Goal: Transaction & Acquisition: Obtain resource

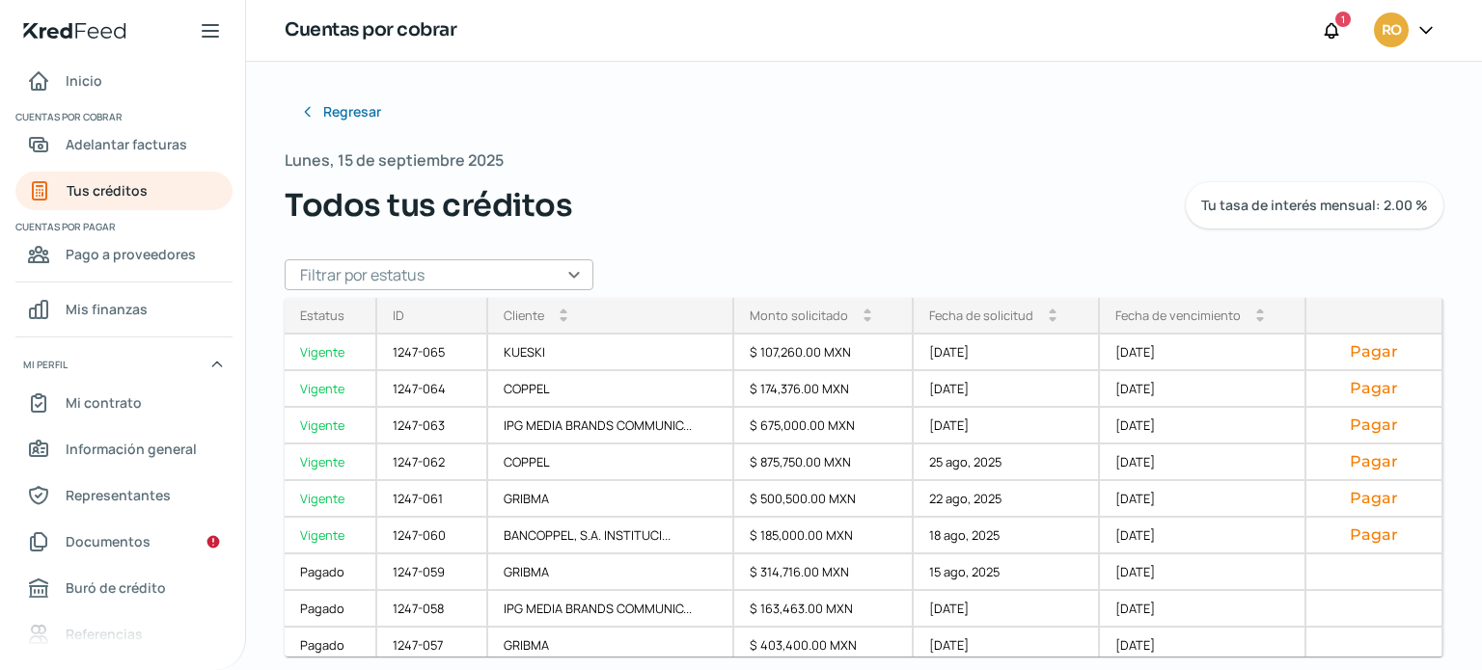
click at [828, 234] on div "Regresar Lunes, 15 de septiembre 2025 Todos tus créditos Tu tasa de interés men…" at bounding box center [864, 307] width 1159 height 429
click at [151, 138] on span "Adelantar facturas" at bounding box center [127, 144] width 122 height 24
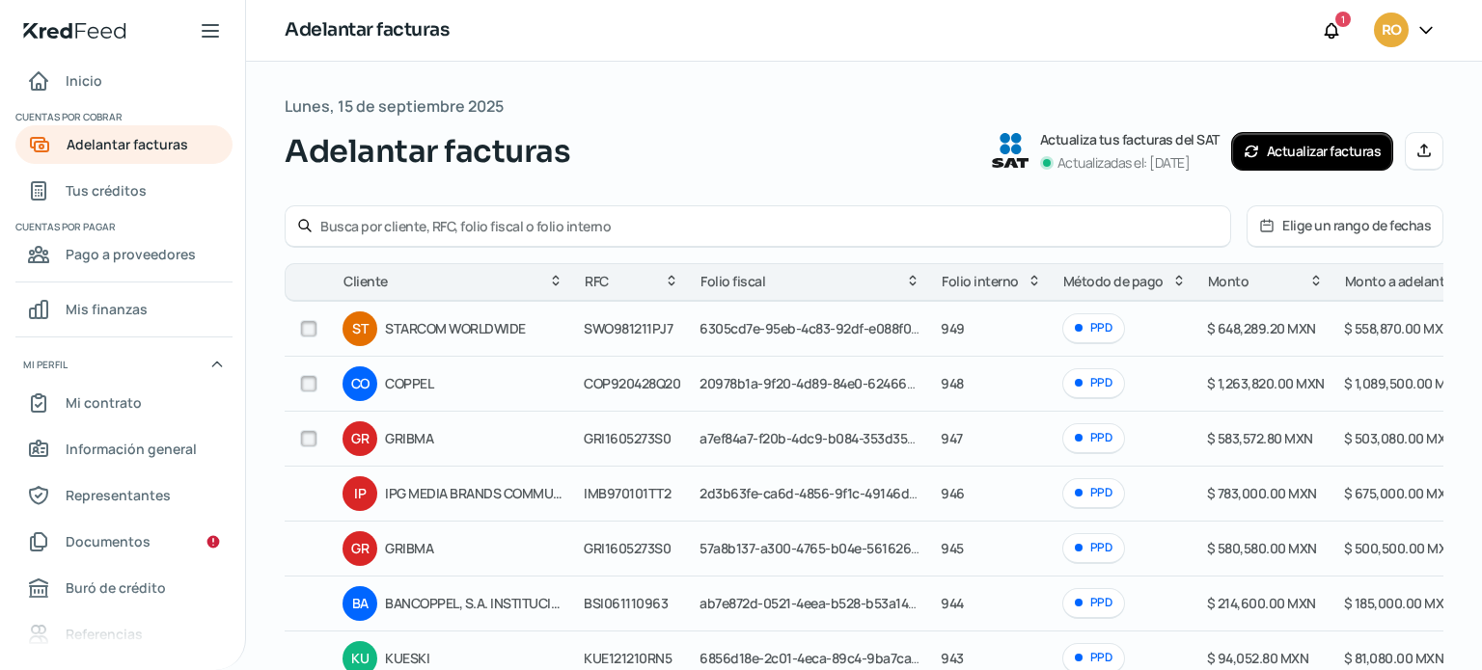
click at [316, 439] on input "checkbox" at bounding box center [308, 438] width 17 height 17
checkbox input "true"
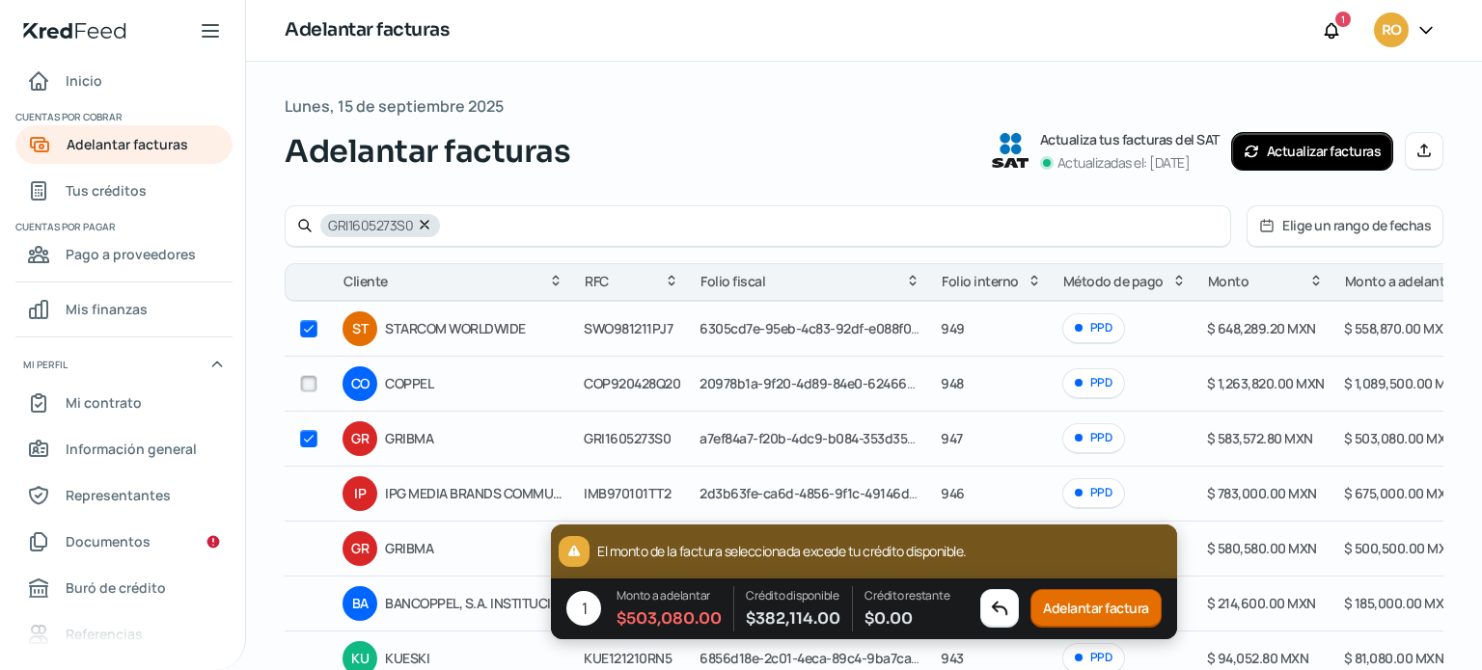
checkbox input "true"
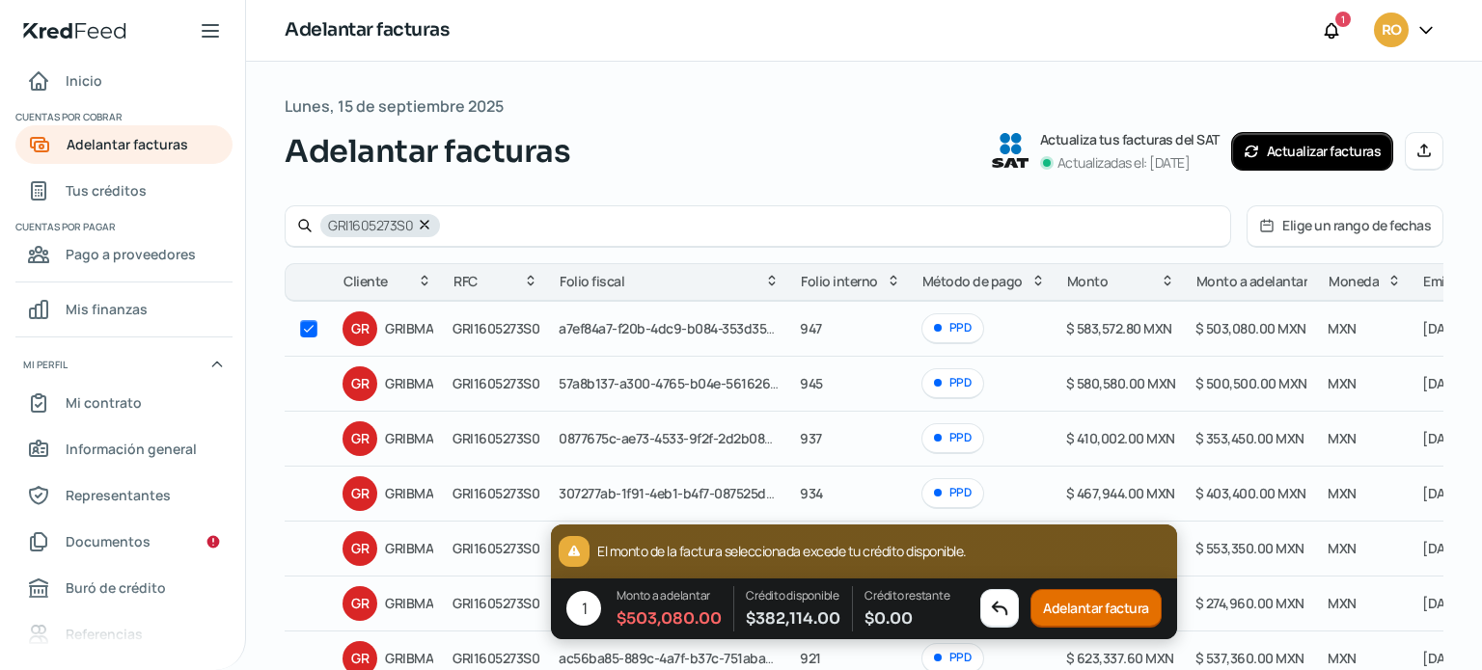
click at [1123, 605] on button "Adelantar factura" at bounding box center [1095, 609] width 131 height 39
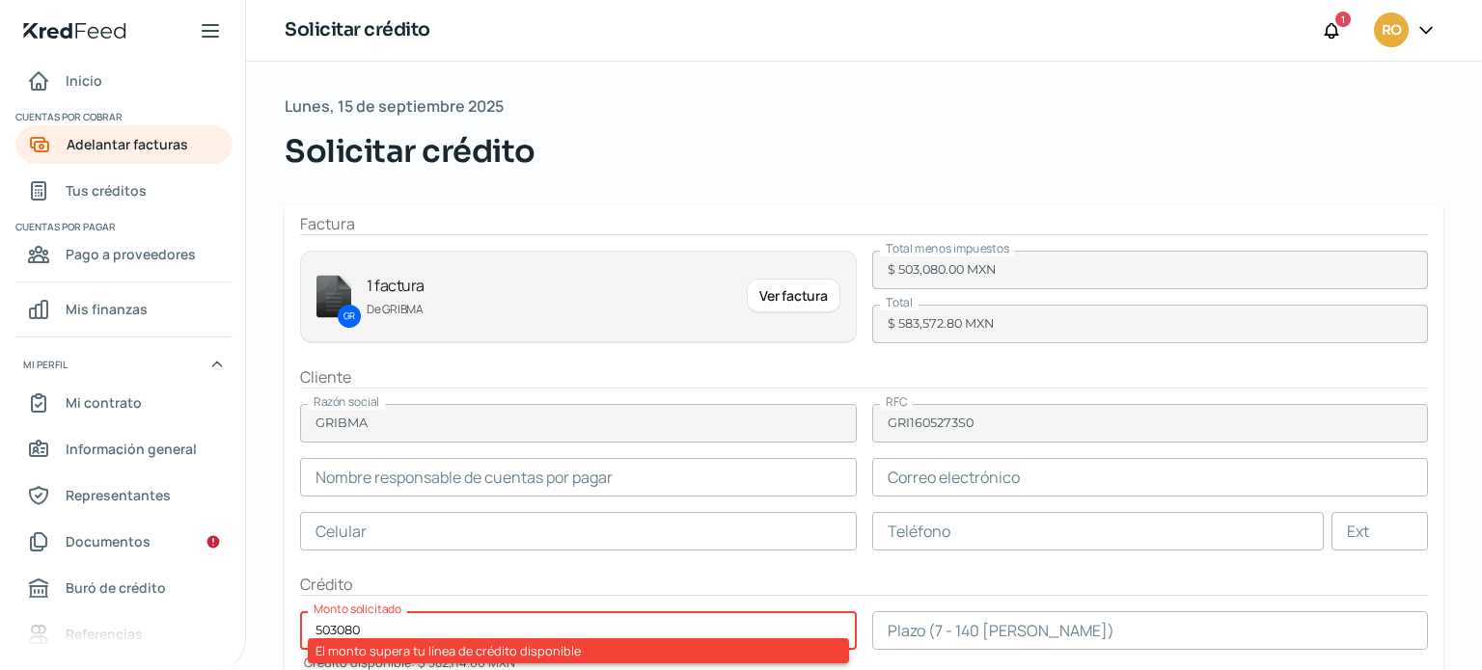
type input "Diana Patricia Villarreal"
type input "dianavillarreal@vexi.mx"
type input "33 - 3441 - 5091"
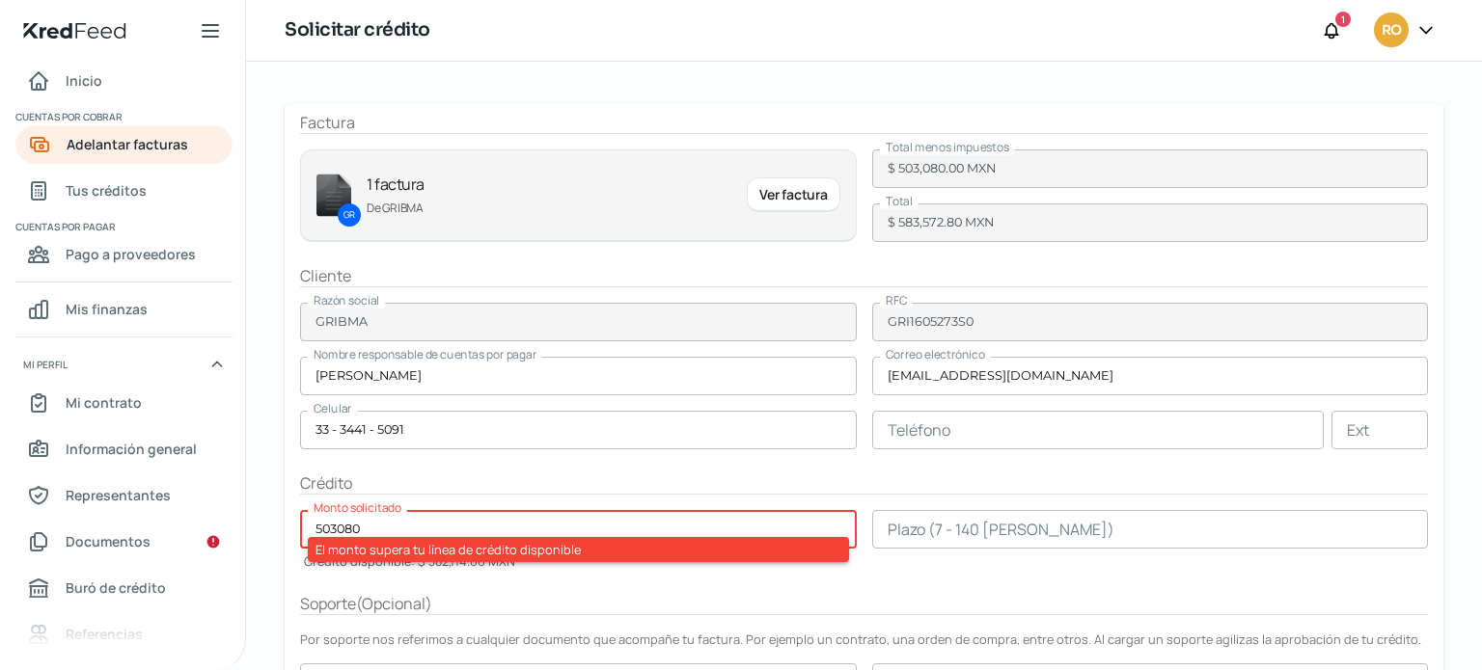
scroll to position [249, 0]
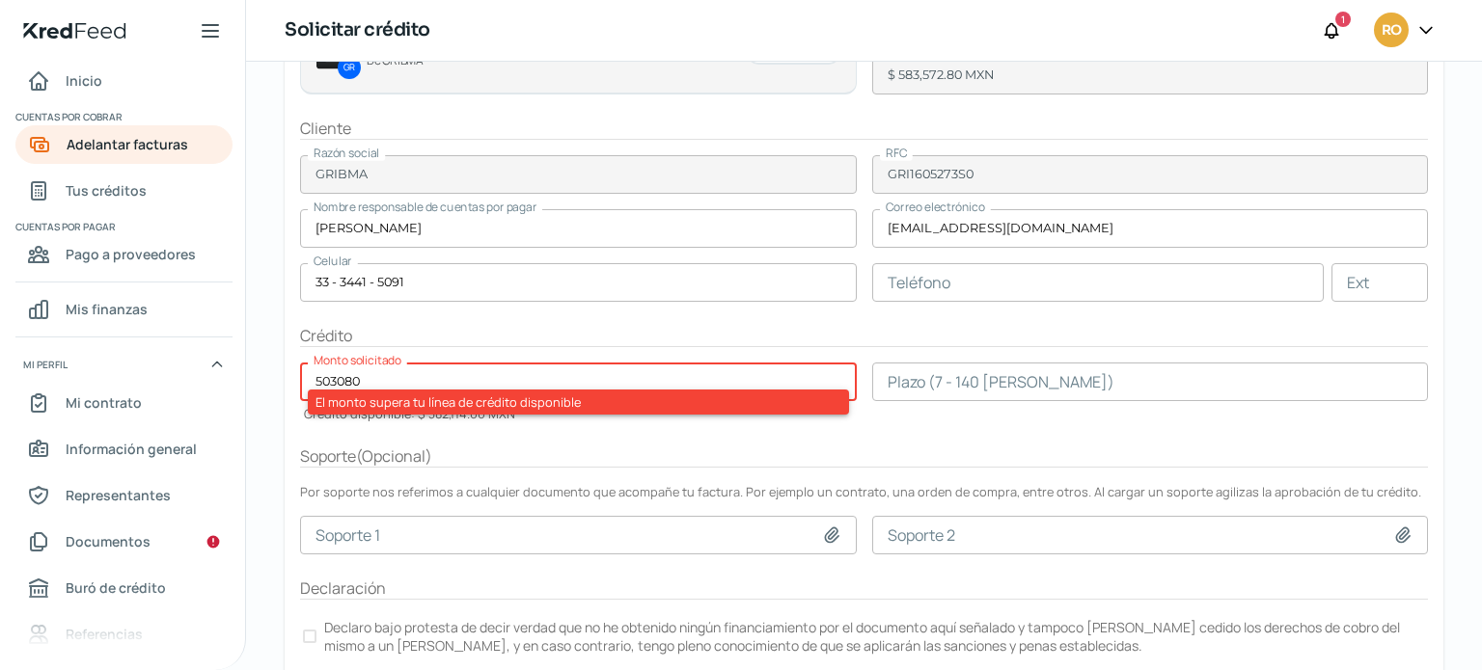
click at [459, 435] on form "Factura GR 1 factura De GRIBMA Ver factura Total menos impuestos $ 503,080.00 M…" at bounding box center [864, 328] width 1159 height 742
drag, startPoint x: 405, startPoint y: 371, endPoint x: 298, endPoint y: 370, distance: 107.1
click at [298, 370] on form "Factura GR 1 factura De GRIBMA Ver factura Total menos impuestos $ 503,080.00 M…" at bounding box center [864, 328] width 1159 height 742
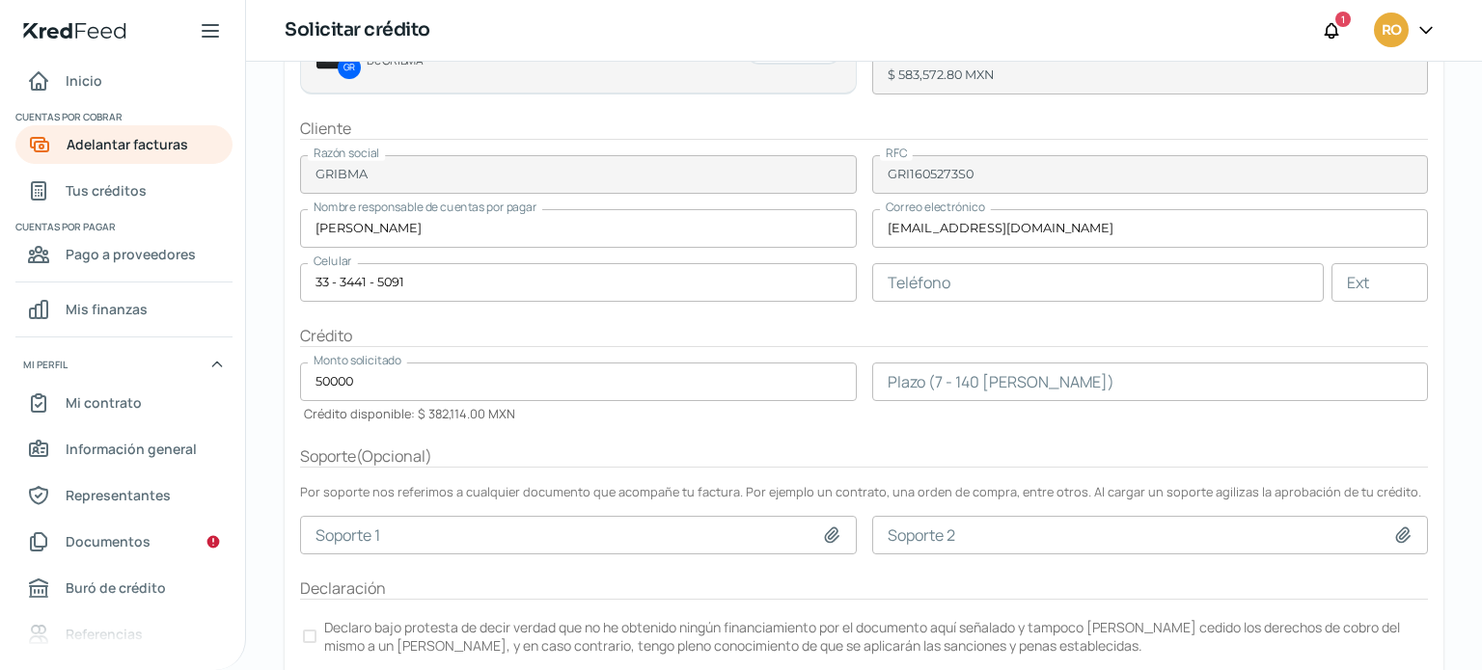
click at [517, 406] on div "Monto solicitado 50000 Crédito disponible: $ 382,114.00 MXN" at bounding box center [578, 393] width 557 height 60
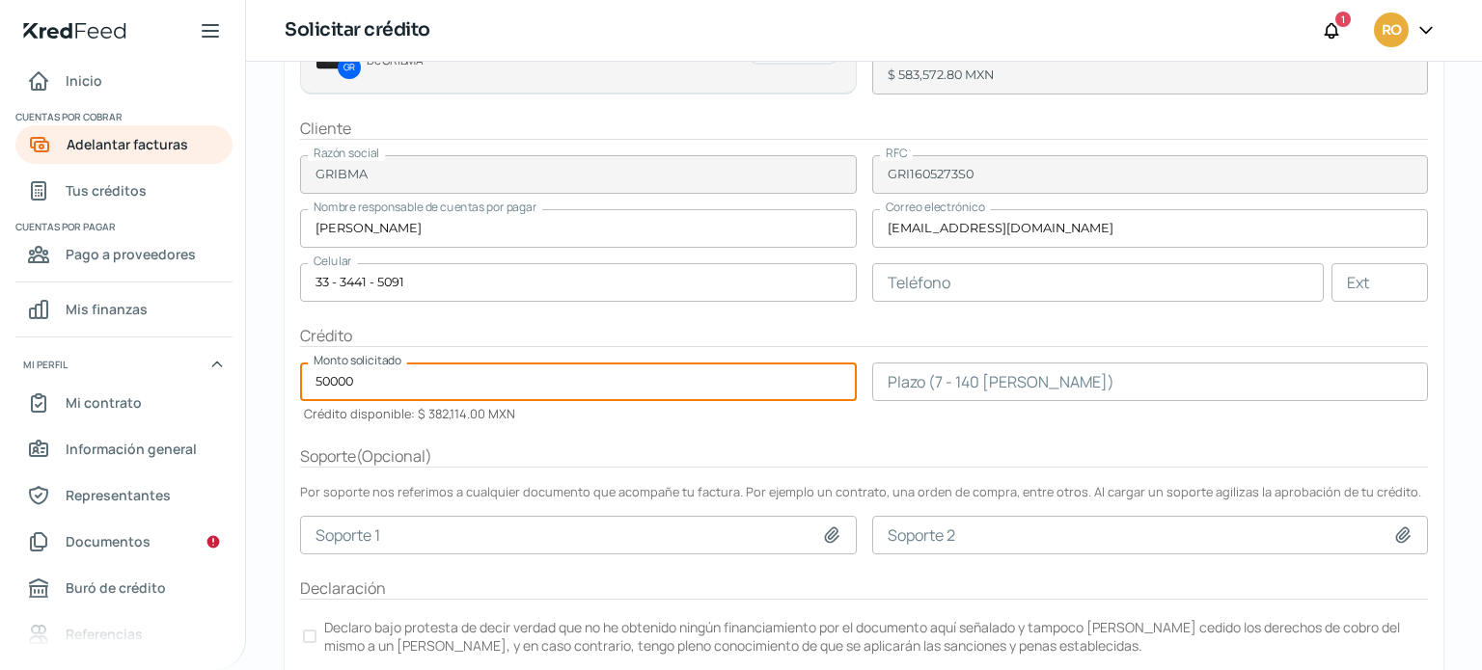
drag, startPoint x: 413, startPoint y: 366, endPoint x: 495, endPoint y: 522, distance: 176.5
click at [311, 377] on input "50000" at bounding box center [578, 382] width 557 height 39
type input "382114"
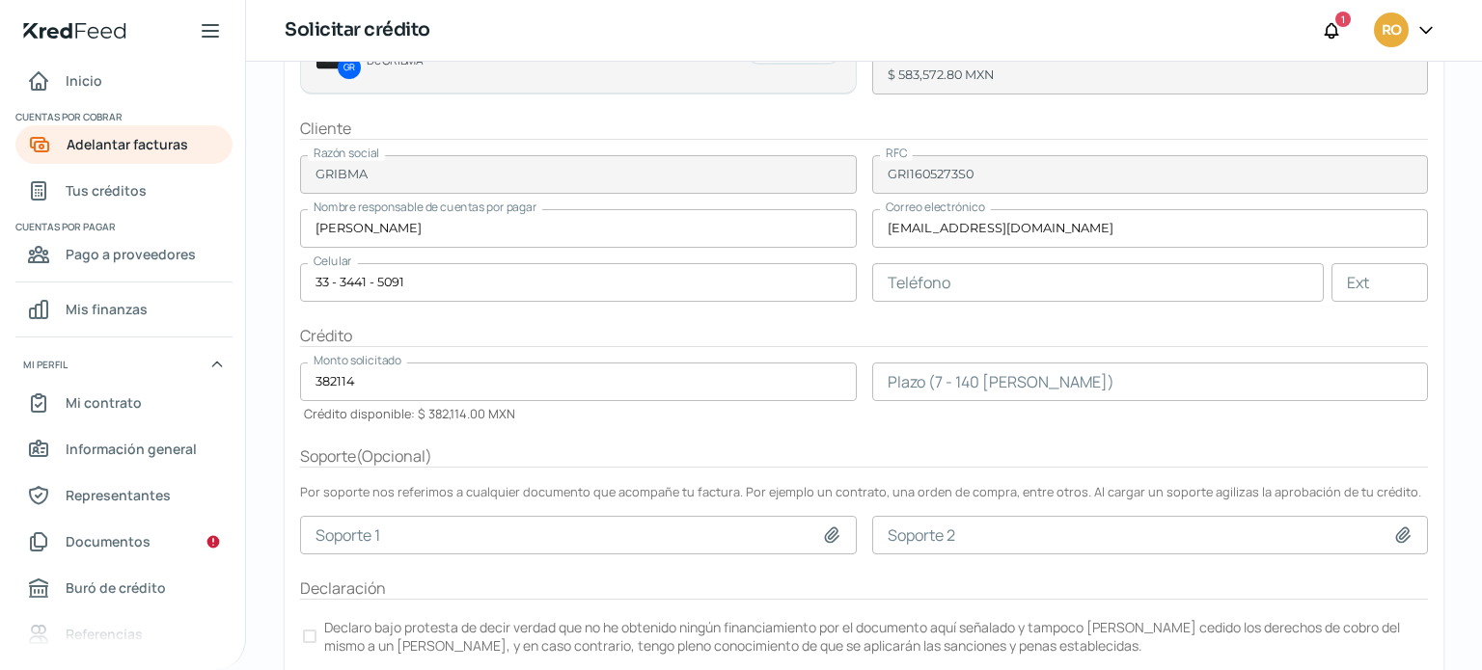
click at [1061, 401] on div "Plazo (7 - 140 días)" at bounding box center [1150, 393] width 557 height 60
click at [1049, 374] on input "number" at bounding box center [1150, 382] width 557 height 39
click at [992, 434] on form "Factura GR 1 factura De GRIBMA Ver factura Total menos impuestos $ 503,080.00 M…" at bounding box center [864, 328] width 1159 height 742
click at [309, 630] on div at bounding box center [310, 637] width 14 height 14
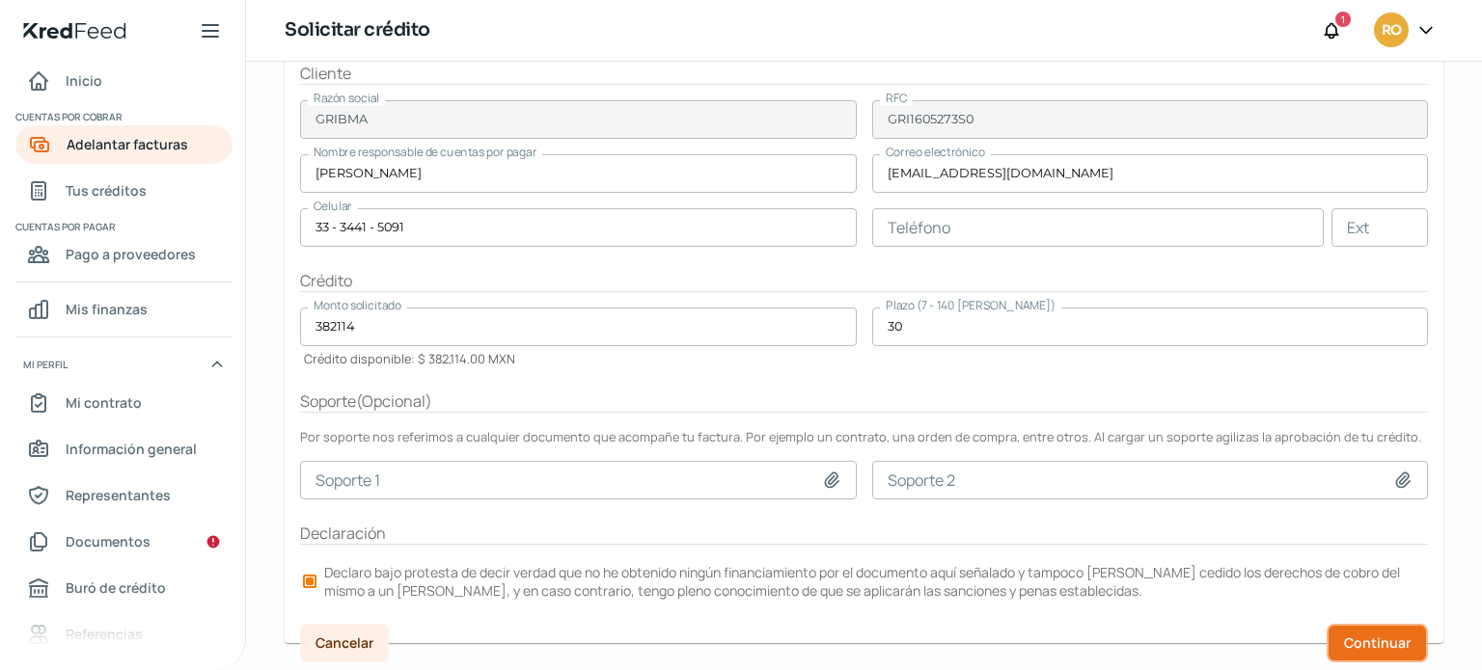
click at [1370, 637] on span "Continuar" at bounding box center [1377, 644] width 67 height 14
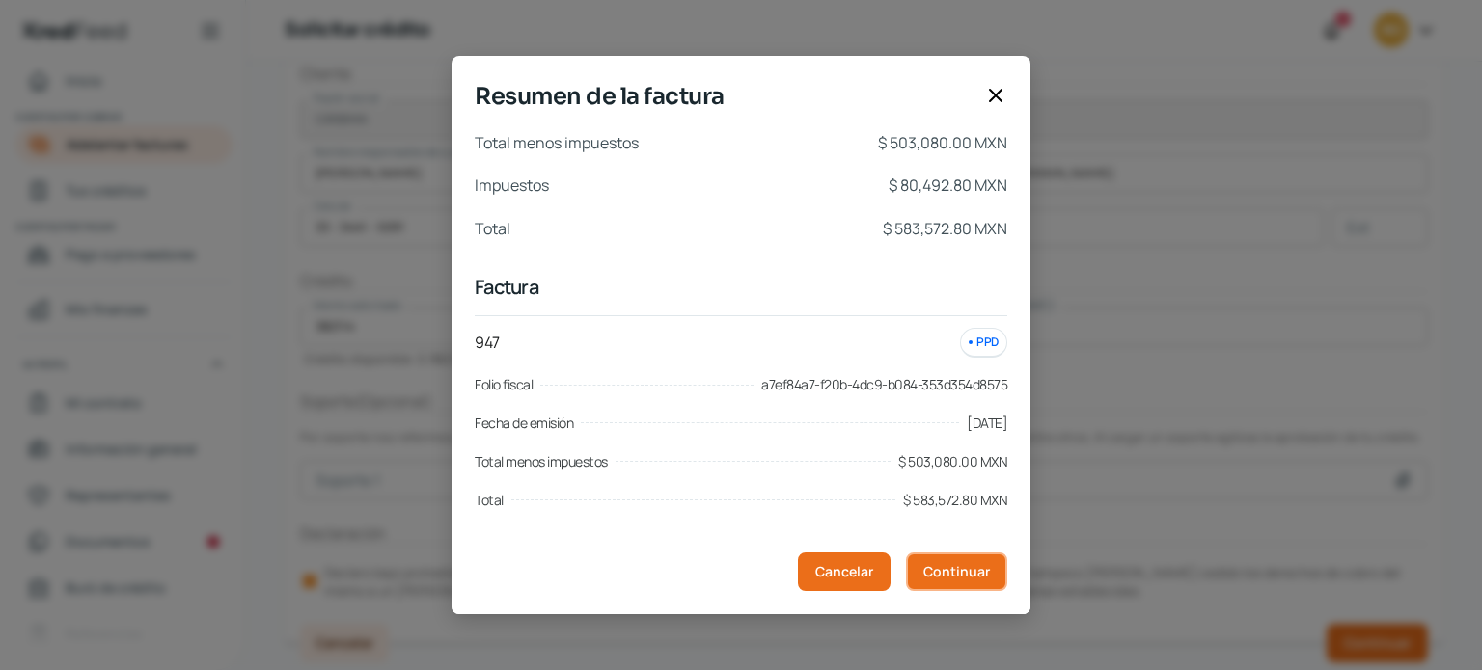
click at [994, 581] on button "Continuar" at bounding box center [956, 572] width 101 height 39
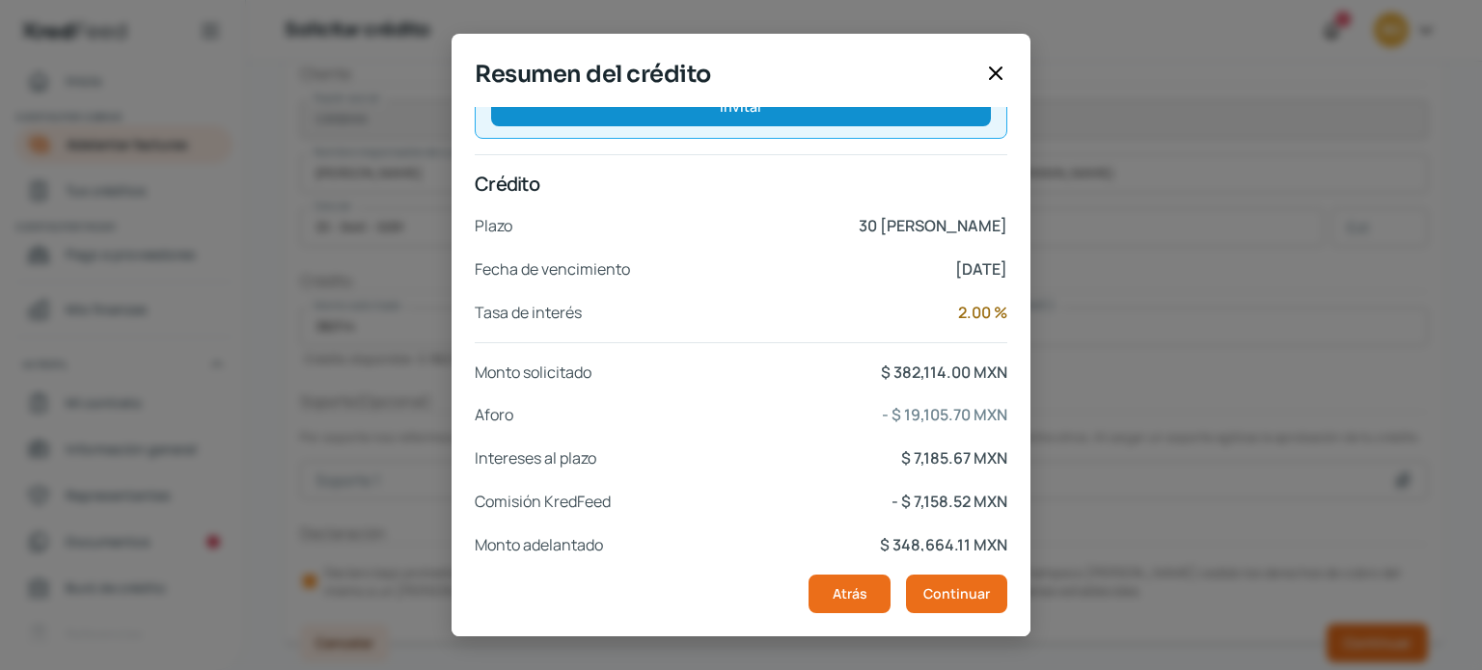
scroll to position [367, 0]
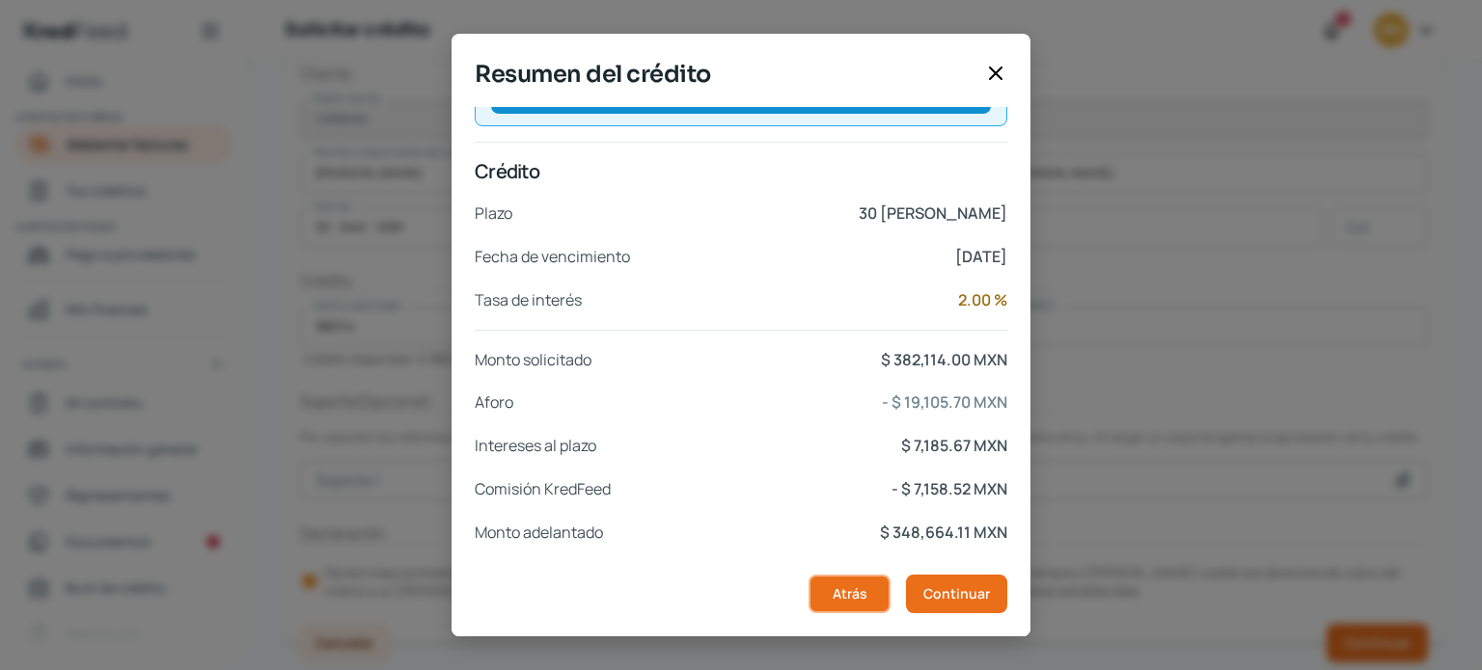
click at [868, 605] on button "Atrás" at bounding box center [849, 594] width 82 height 39
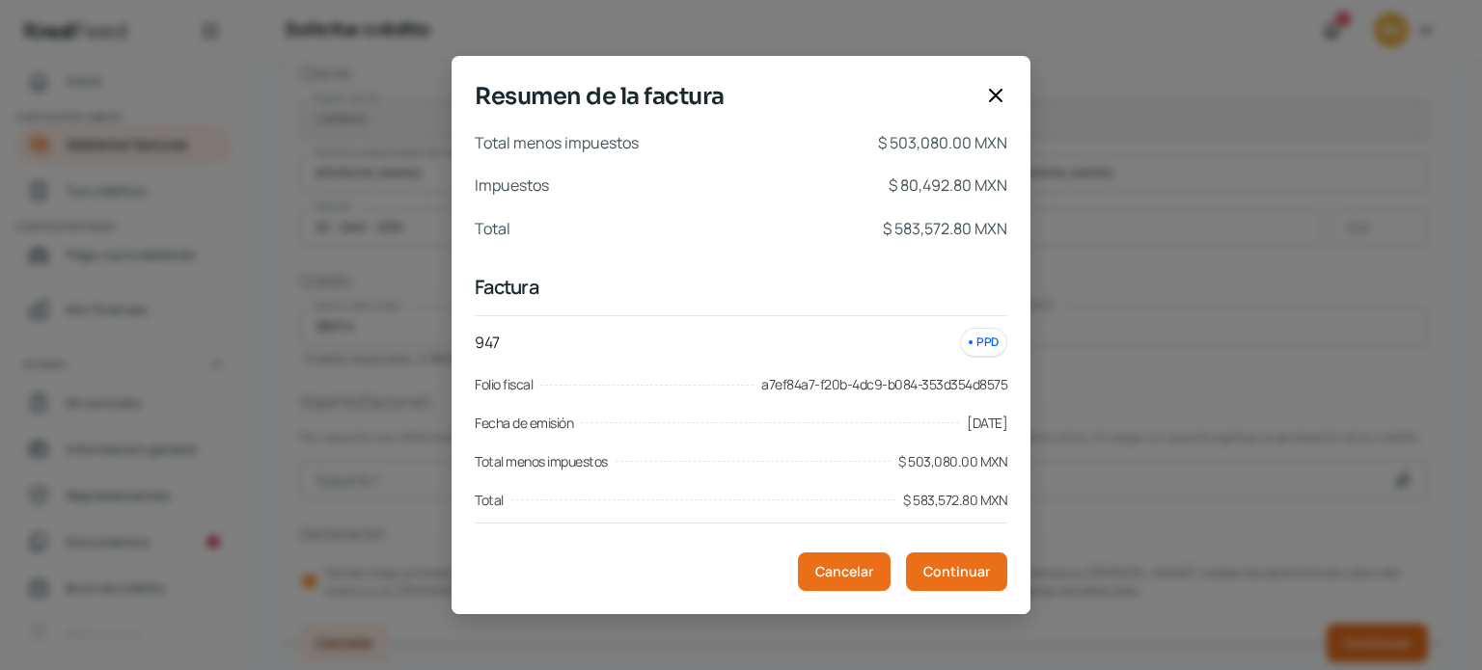
scroll to position [0, 0]
click at [988, 92] on icon at bounding box center [995, 95] width 23 height 23
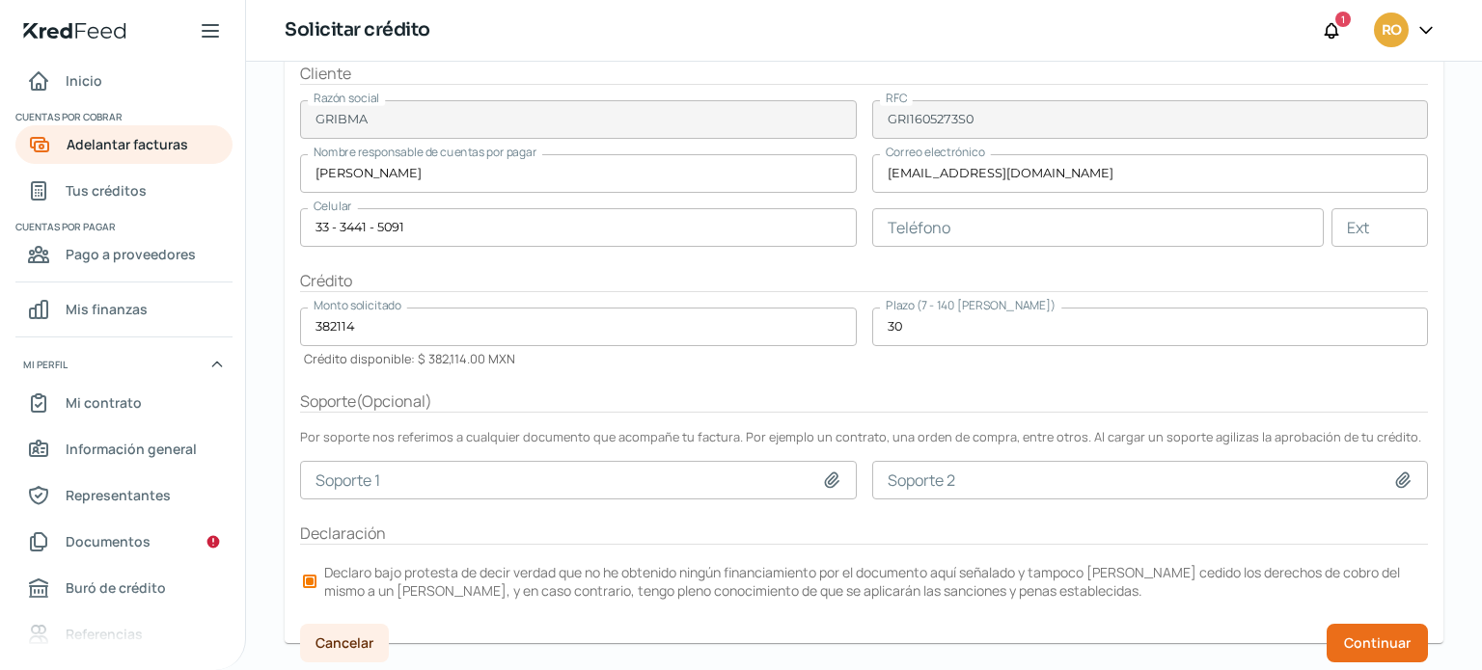
click at [929, 319] on input "30" at bounding box center [1150, 327] width 557 height 39
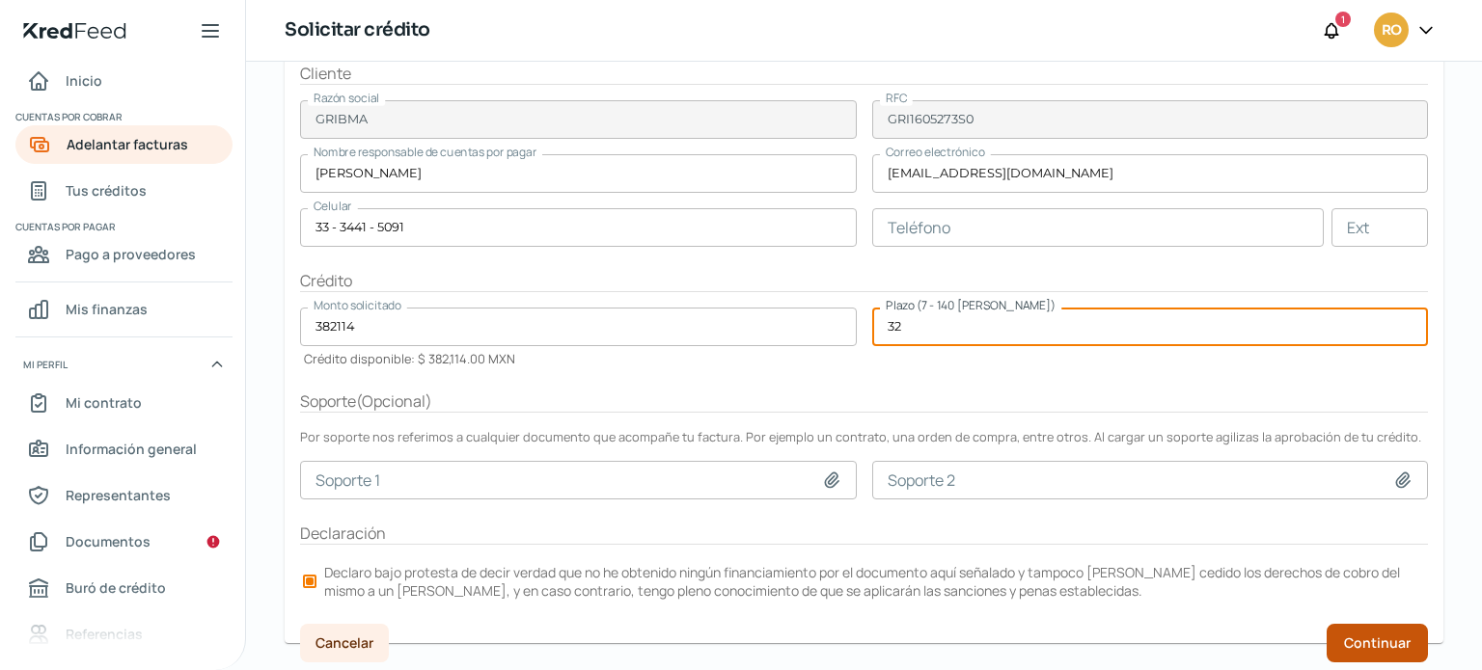
type input "32"
click at [1365, 648] on button "Continuar" at bounding box center [1377, 643] width 101 height 39
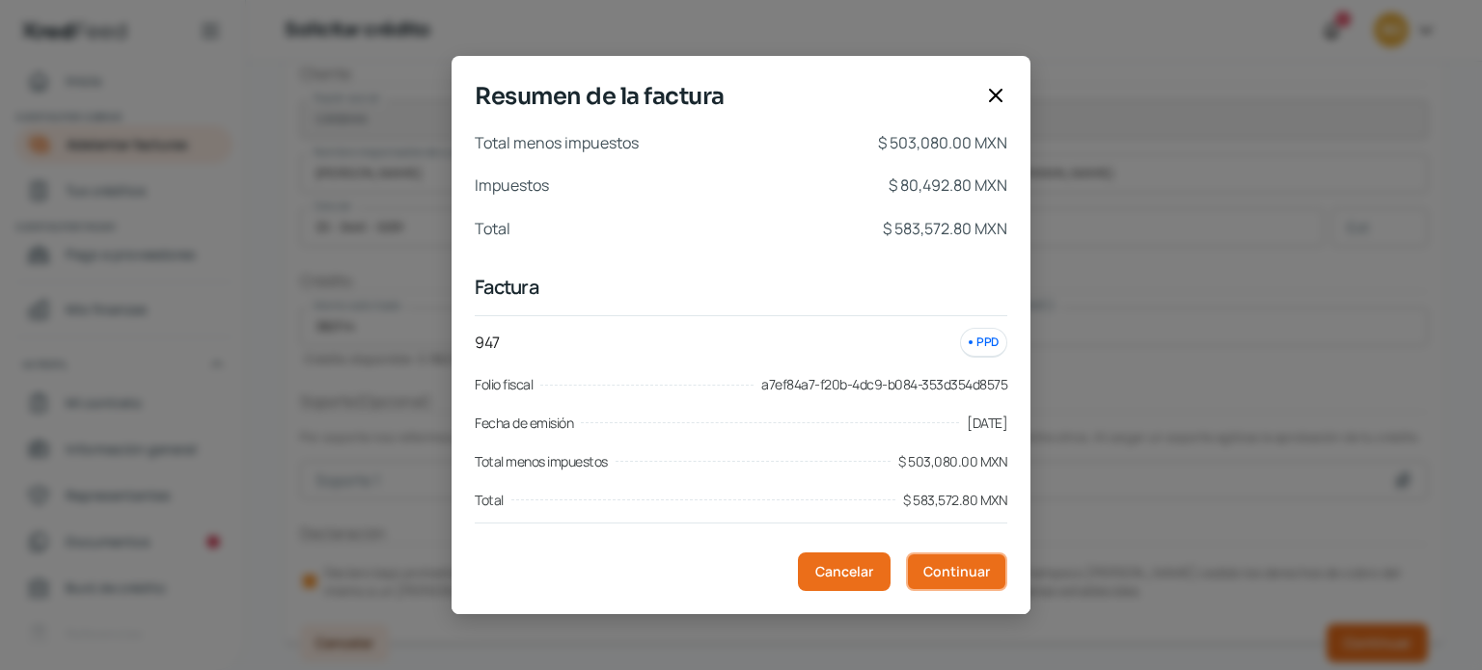
click at [984, 575] on span "Continuar" at bounding box center [956, 572] width 67 height 14
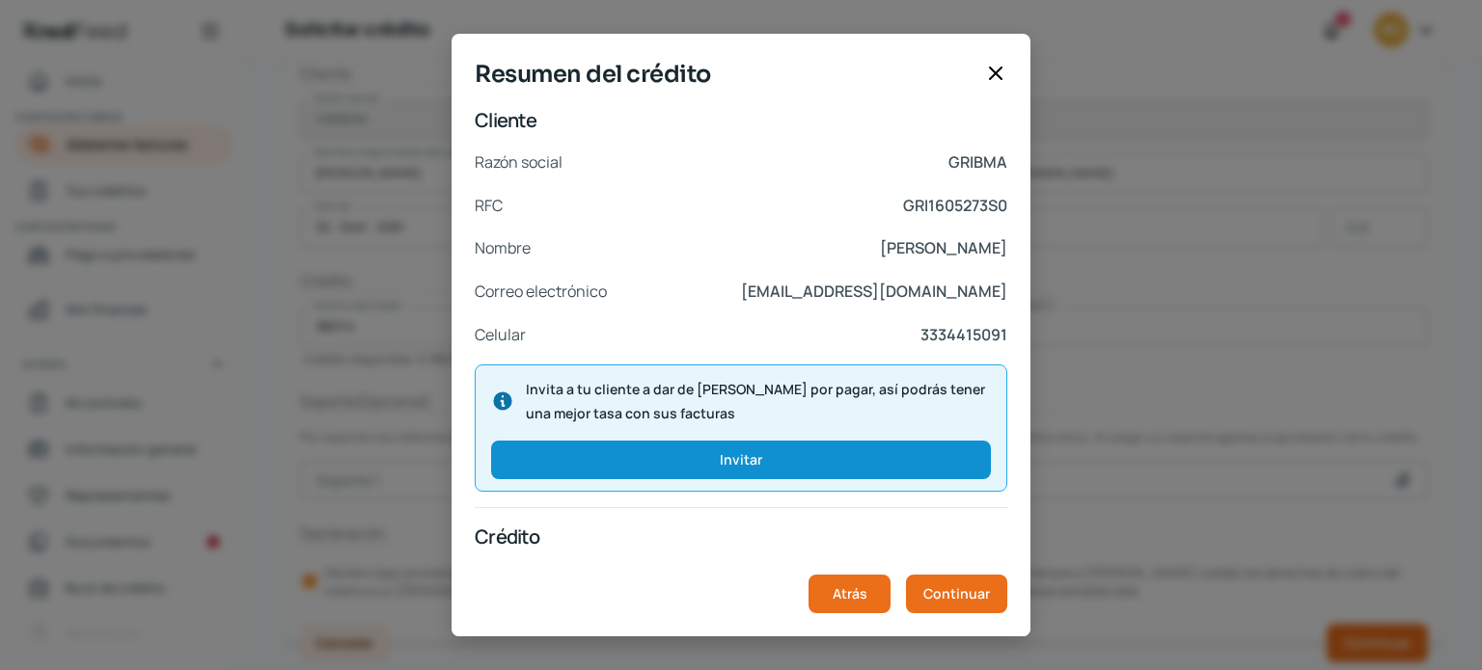
drag, startPoint x: 1019, startPoint y: 355, endPoint x: 1057, endPoint y: 553, distance: 201.5
click at [1063, 565] on div "Resumen del crédito Cliente Razón social GRIBMA RFC GRI1605273S0 Nombre Diana P…" at bounding box center [741, 335] width 1482 height 670
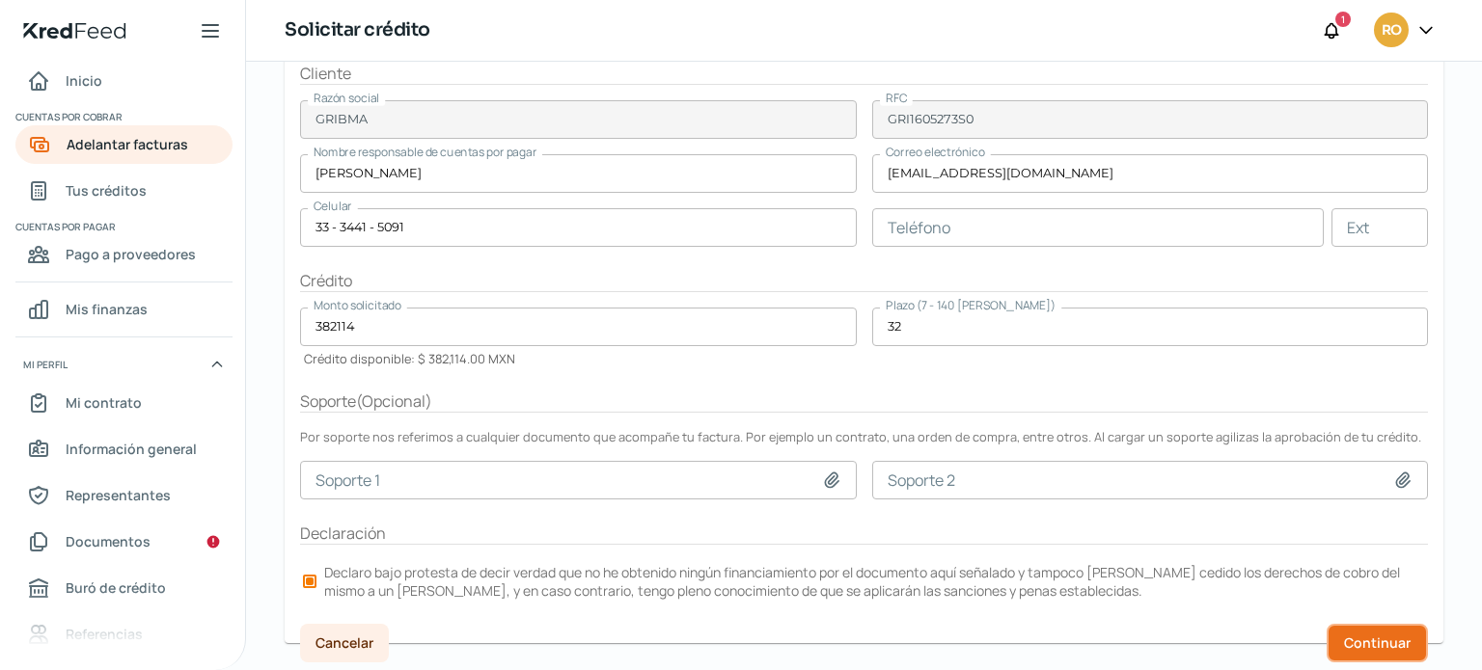
click at [1372, 640] on span "Continuar" at bounding box center [1377, 644] width 67 height 14
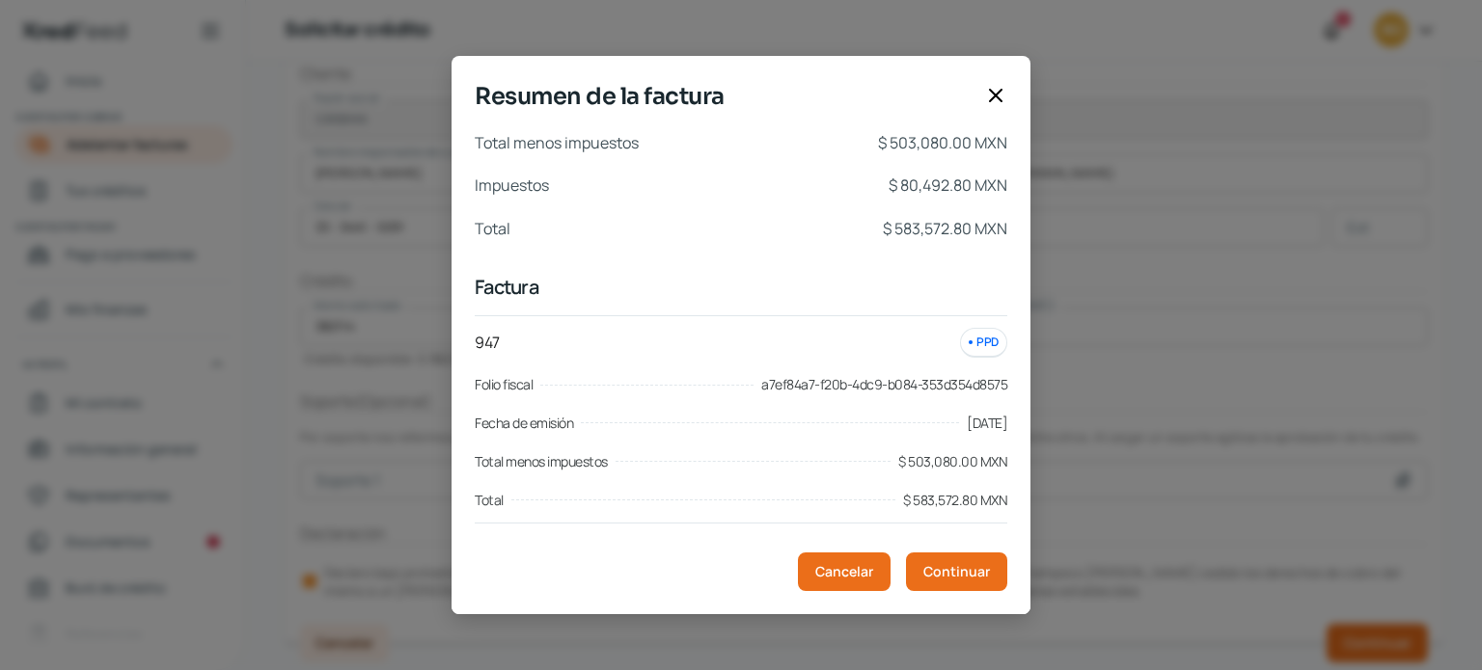
click at [990, 93] on icon at bounding box center [995, 95] width 23 height 23
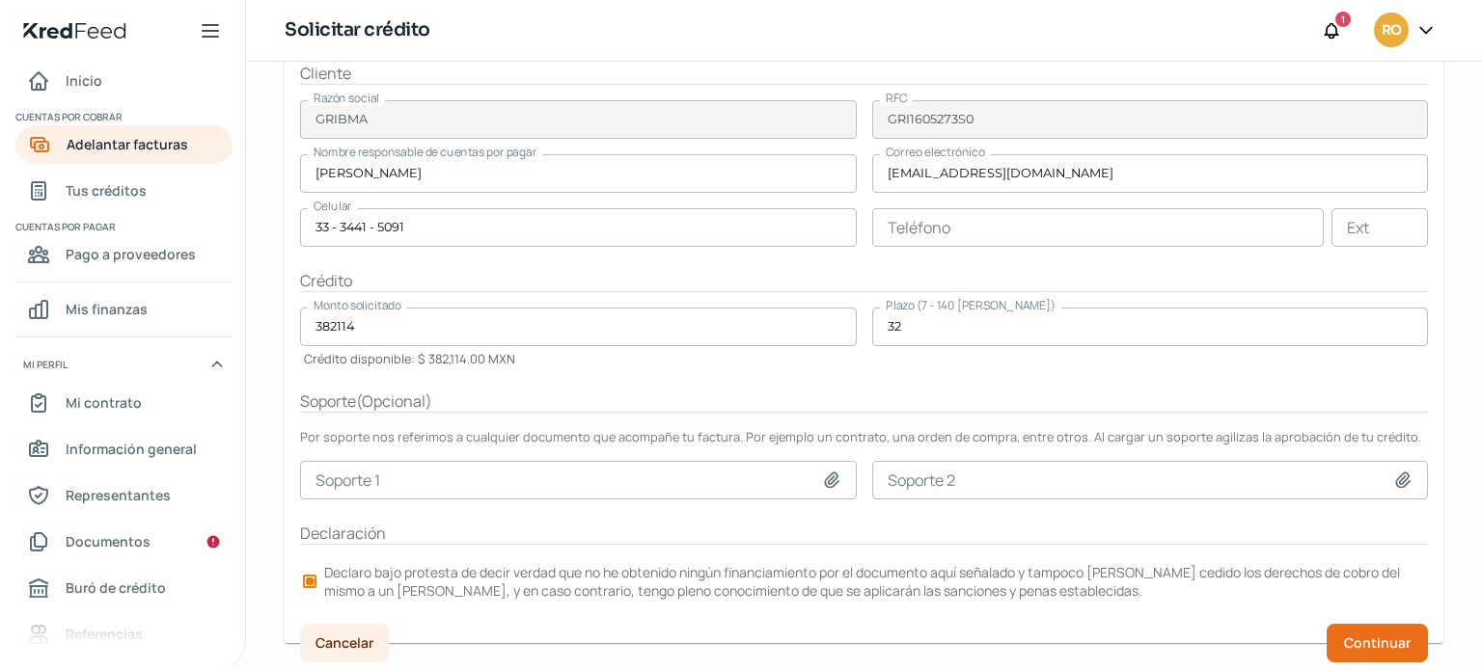
click at [766, 369] on form "Factura GR 1 factura De GRIBMA Ver factura Total menos impuestos $ 503,080.00 M…" at bounding box center [864, 273] width 1159 height 742
click at [1368, 647] on span "Continuar" at bounding box center [1377, 644] width 67 height 14
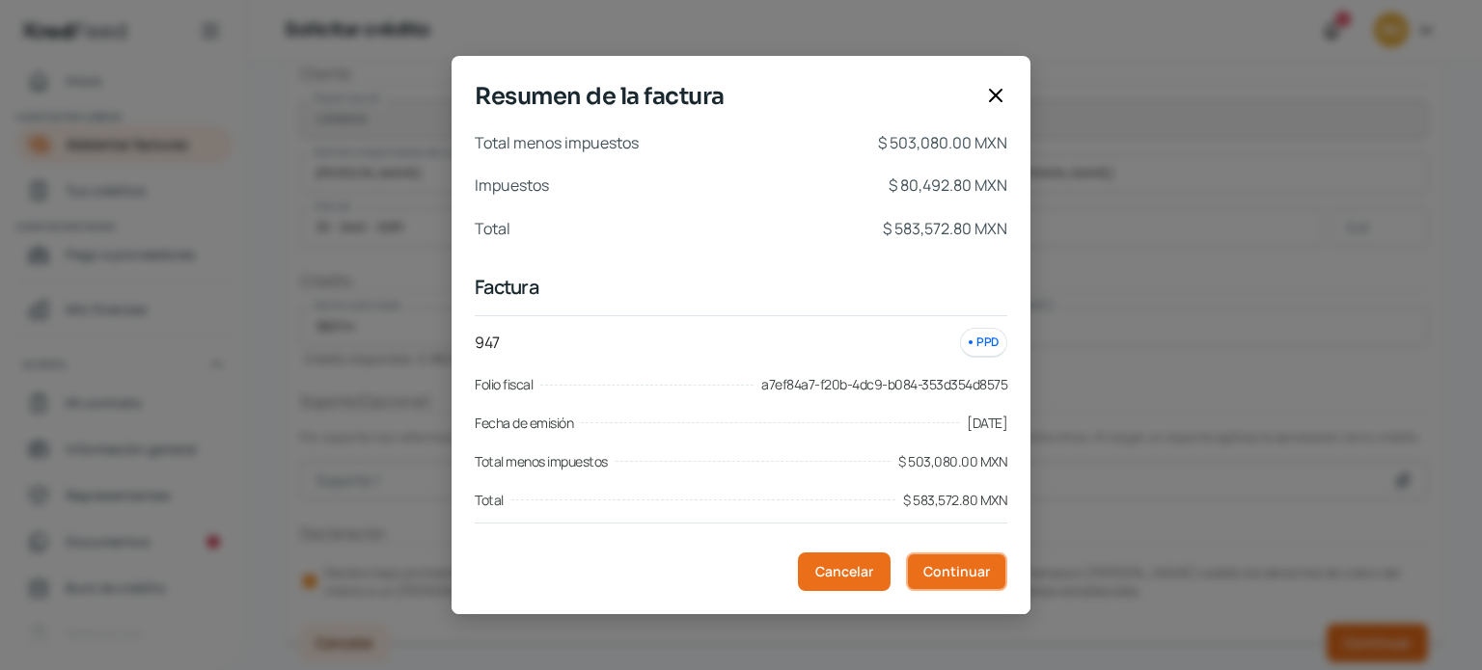
click at [939, 569] on span "Continuar" at bounding box center [956, 572] width 67 height 14
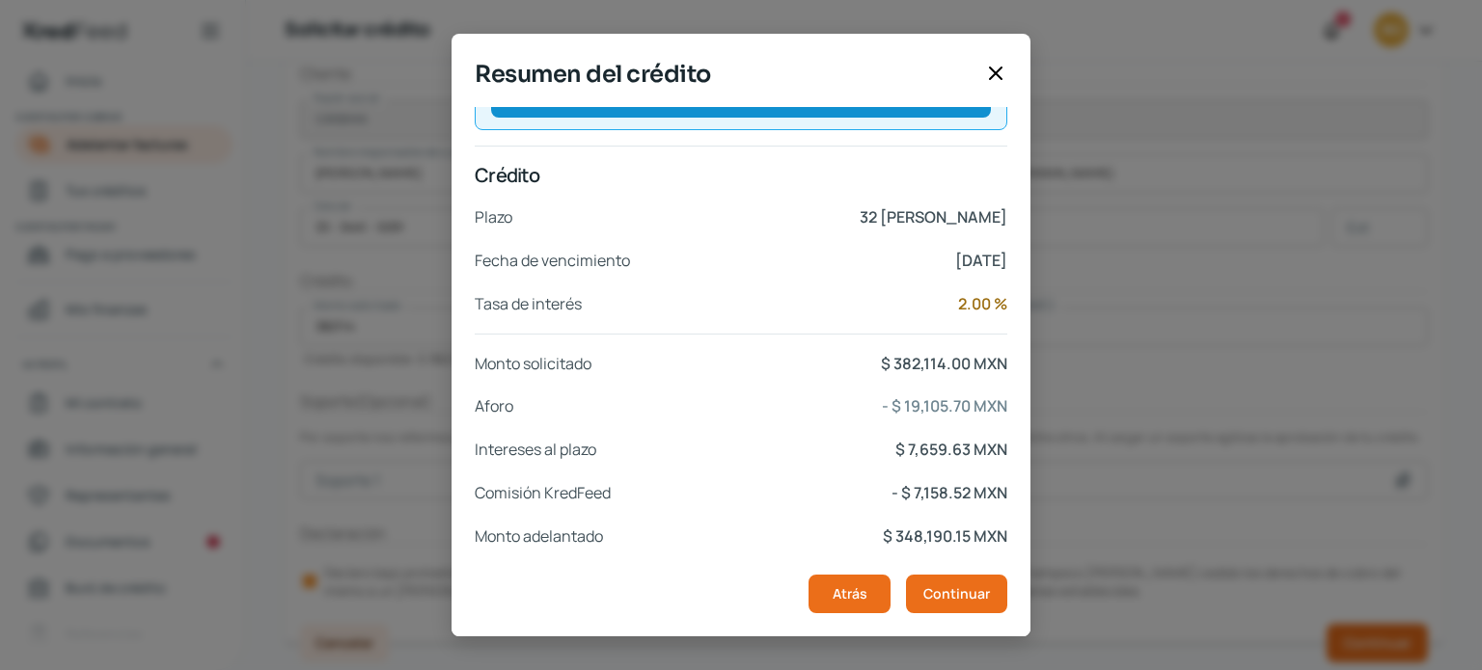
scroll to position [367, 0]
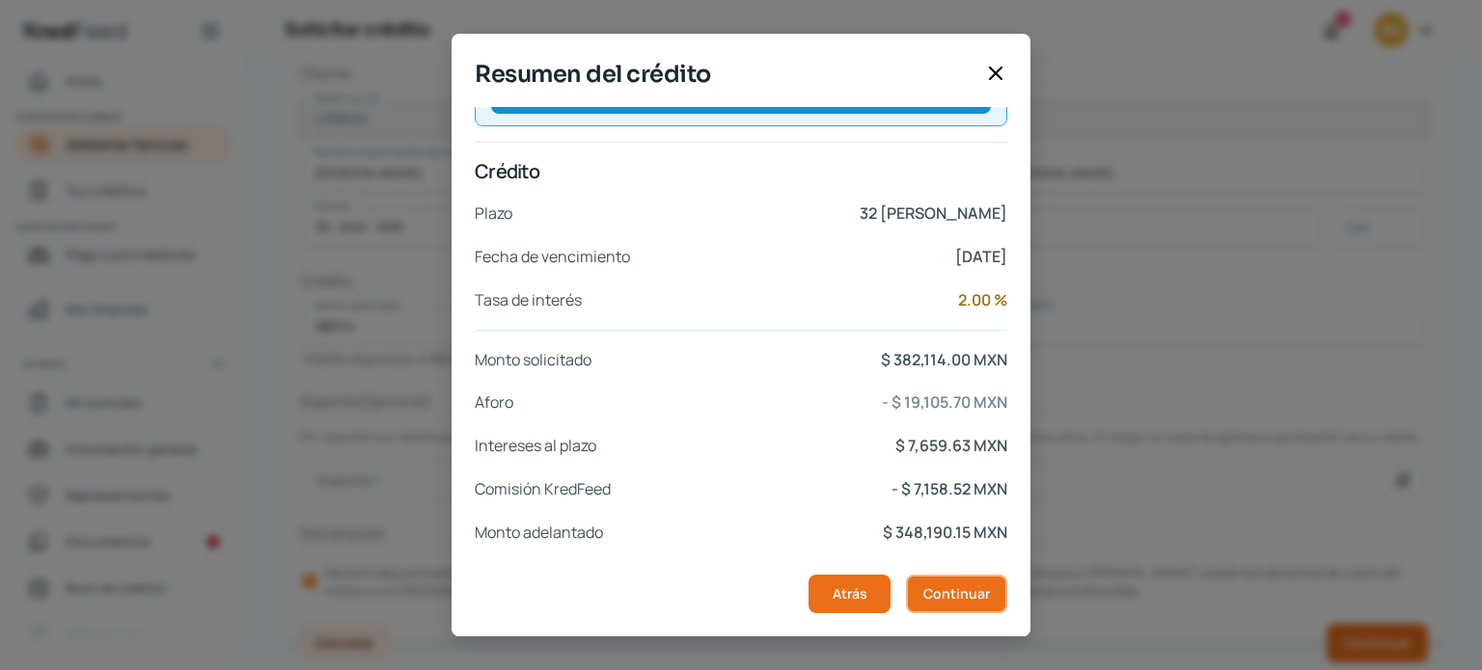
click at [970, 588] on span "Continuar" at bounding box center [956, 595] width 67 height 14
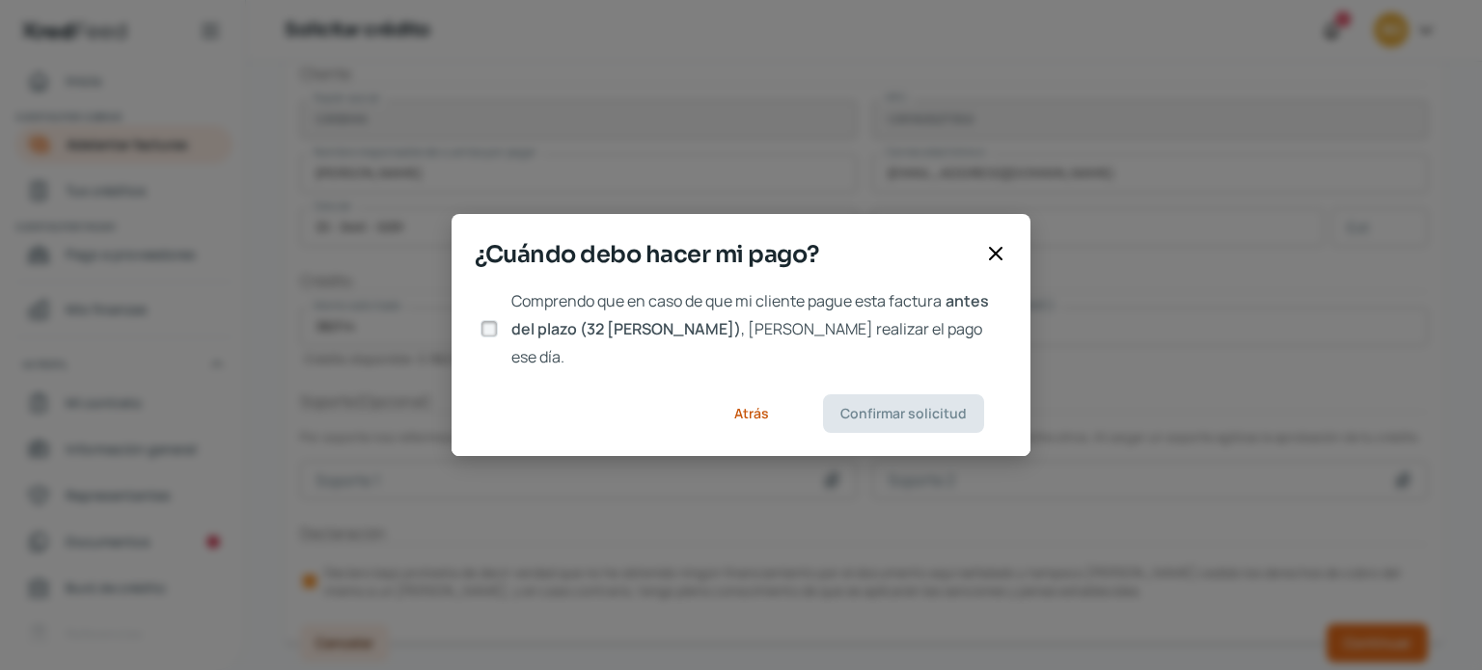
scroll to position [0, 0]
click at [480, 329] on input "Comprendo que en caso de que mi cliente pague esta factura antes del plazo (32 …" at bounding box center [488, 328] width 17 height 17
checkbox input "true"
click at [898, 407] on span "Confirmar solicitud" at bounding box center [903, 414] width 126 height 14
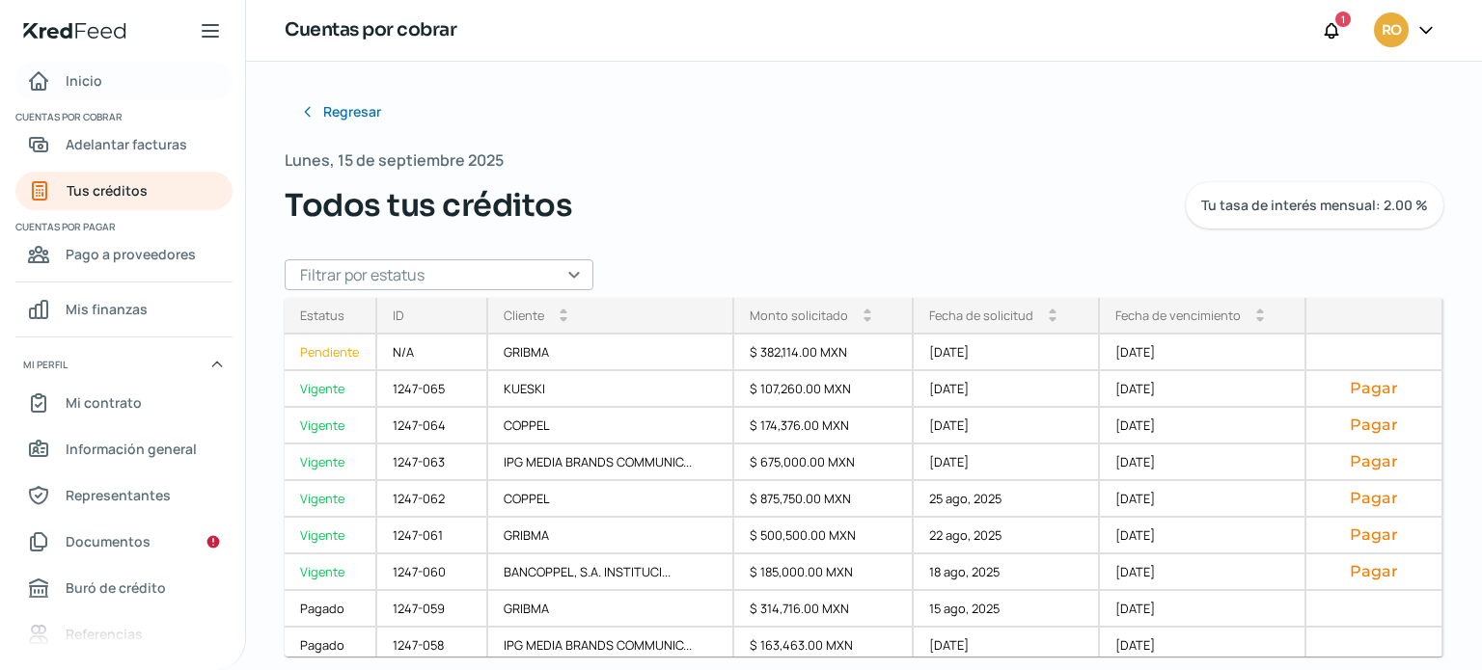
click at [84, 80] on span "Inicio" at bounding box center [84, 80] width 37 height 24
